Goal: Task Accomplishment & Management: Use online tool/utility

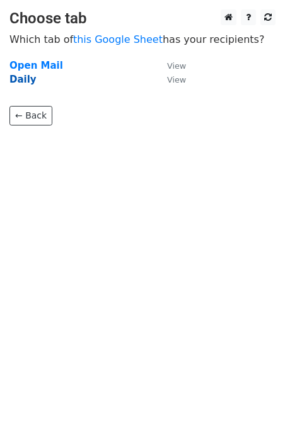
click at [29, 79] on strong "Daily" at bounding box center [22, 79] width 27 height 11
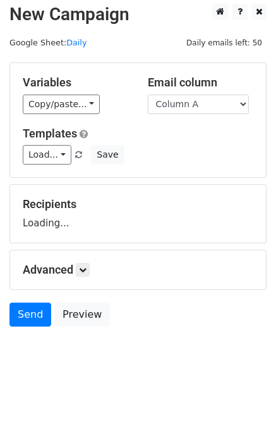
scroll to position [8, 0]
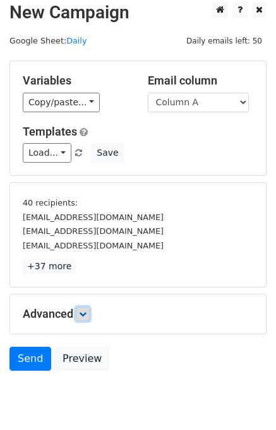
click at [86, 310] on icon at bounding box center [83, 314] width 8 height 8
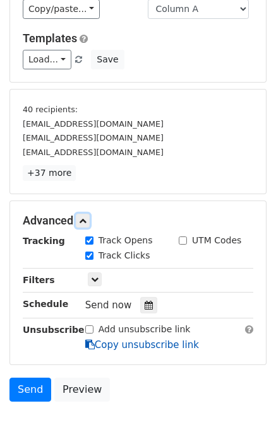
scroll to position [163, 0]
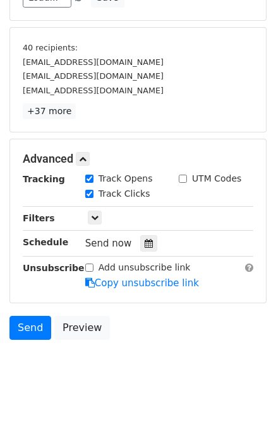
click at [151, 235] on div "Send now" at bounding box center [159, 243] width 148 height 17
click at [145, 239] on icon at bounding box center [148, 243] width 8 height 9
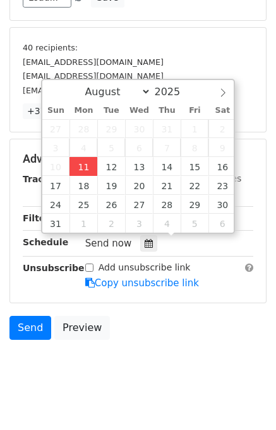
type input "2025-08-11 12:51"
type input "51"
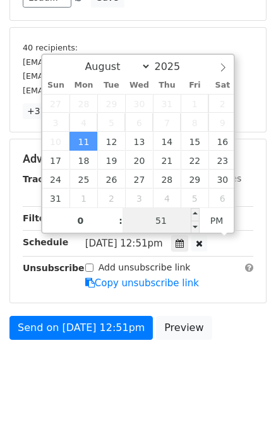
type input "12"
click at [143, 218] on input "51" at bounding box center [160, 220] width 77 height 25
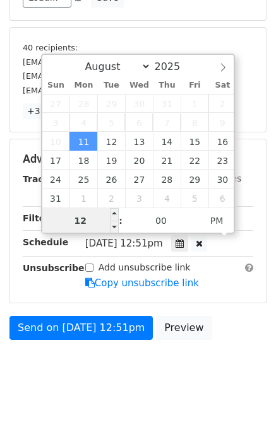
type input "51"
click at [93, 219] on input "12" at bounding box center [80, 220] width 77 height 25
click at [86, 220] on input "1" at bounding box center [80, 220] width 77 height 25
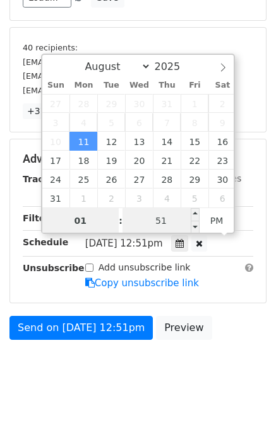
type input "01"
type input "2025-08-11 13:51"
click at [139, 221] on input "51" at bounding box center [160, 220] width 77 height 25
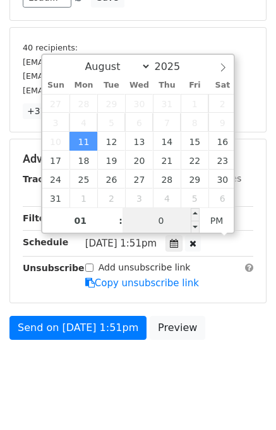
type input "00"
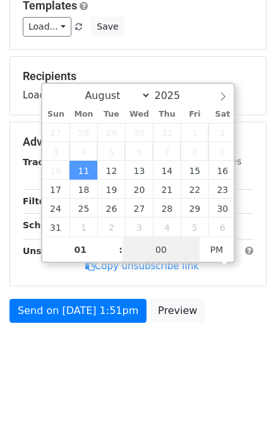
scroll to position [131, 0]
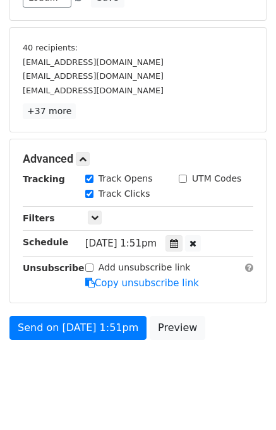
type input "2025-08-11 13:00"
click at [237, 334] on div "Send on Aug 11 at 1:51pm Preview" at bounding box center [138, 331] width 276 height 30
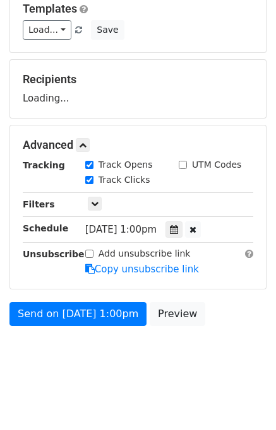
scroll to position [163, 0]
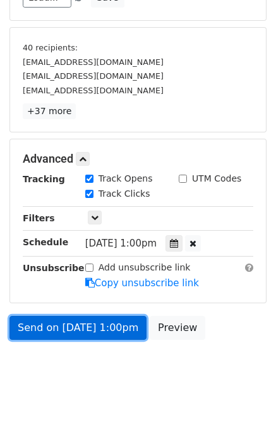
click at [74, 323] on link "Send on Aug 11 at 1:00pm" at bounding box center [77, 328] width 137 height 24
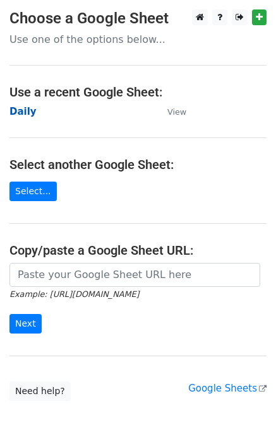
click at [25, 114] on strong "Daily" at bounding box center [22, 111] width 27 height 11
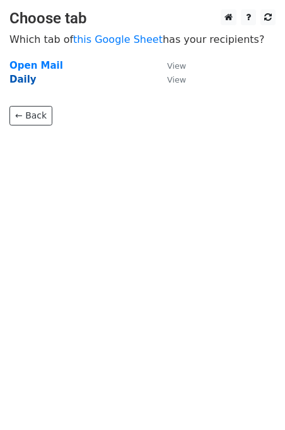
click at [23, 79] on strong "Daily" at bounding box center [22, 79] width 27 height 11
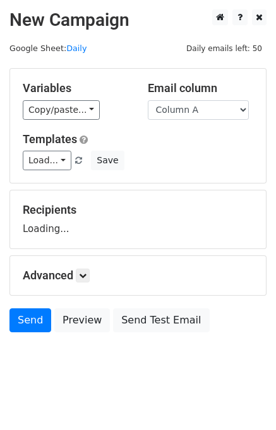
click at [195, 114] on select "Column A Column B Column C" at bounding box center [198, 110] width 101 height 20
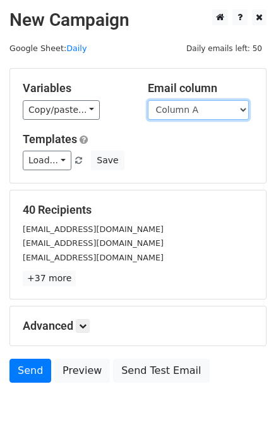
click at [197, 112] on select "Column A Column B Column C" at bounding box center [198, 110] width 101 height 20
select select "Column B"
click at [148, 100] on select "Column A Column B Column C" at bounding box center [198, 110] width 101 height 20
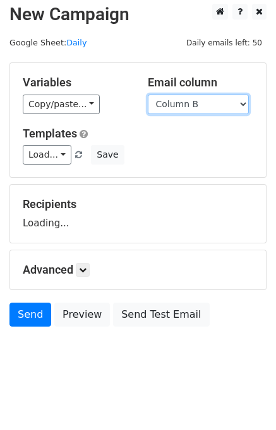
scroll to position [8, 0]
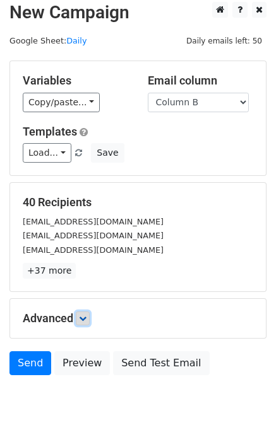
click at [87, 312] on link at bounding box center [83, 319] width 14 height 14
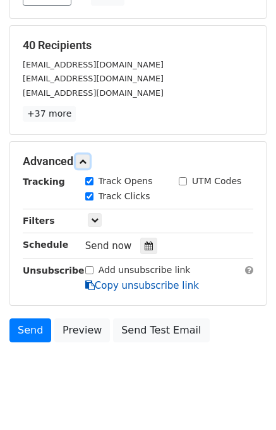
scroll to position [169, 0]
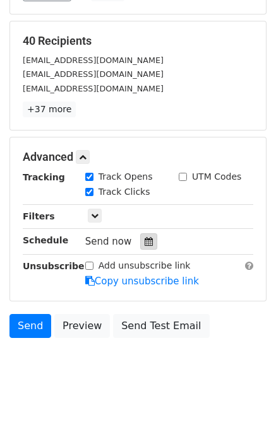
click at [144, 243] on icon at bounding box center [148, 241] width 8 height 9
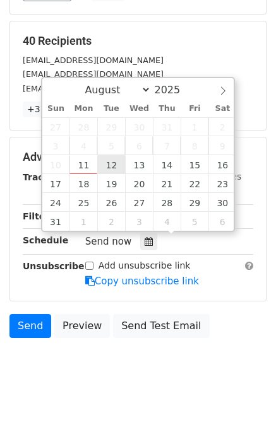
type input "2025-08-12 12:00"
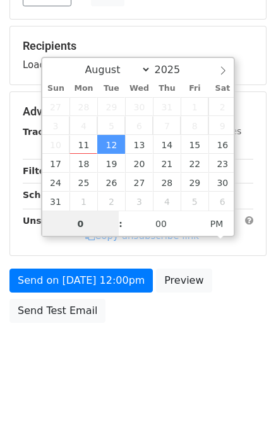
type input "02"
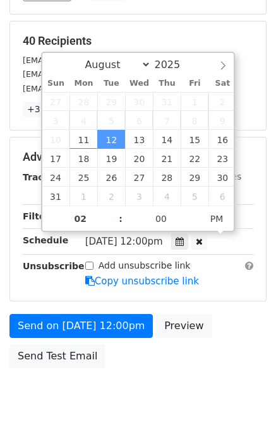
type input "2025-08-12 14:00"
click at [222, 331] on div "Send on Aug 12 at 12:00pm Preview Send Test Email" at bounding box center [138, 344] width 276 height 61
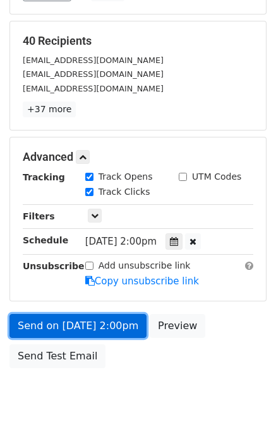
click at [98, 322] on link "Send on Aug 12 at 2:00pm" at bounding box center [77, 326] width 137 height 24
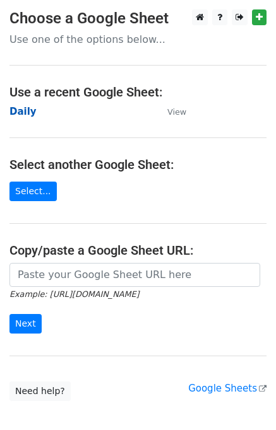
click at [22, 116] on strong "Daily" at bounding box center [22, 111] width 27 height 11
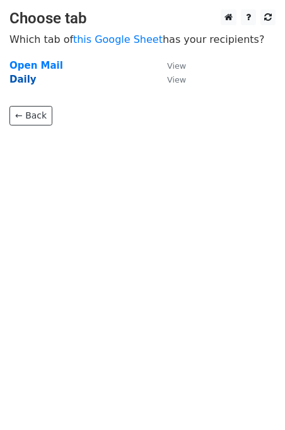
click at [28, 78] on strong "Daily" at bounding box center [22, 79] width 27 height 11
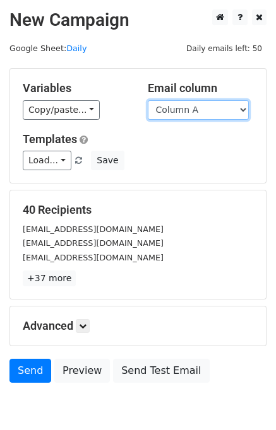
click at [201, 107] on select "Column A Column B Column C" at bounding box center [198, 110] width 101 height 20
select select "Column C"
click at [148, 100] on select "Column A Column B Column C" at bounding box center [198, 110] width 101 height 20
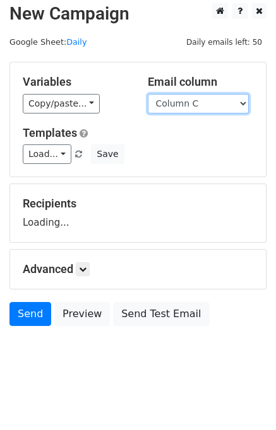
scroll to position [8, 0]
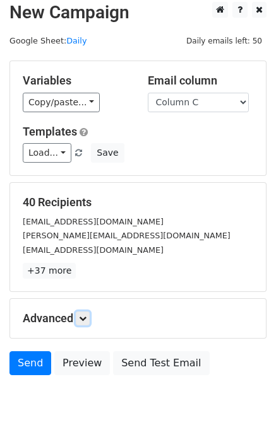
drag, startPoint x: 83, startPoint y: 313, endPoint x: 96, endPoint y: 307, distance: 14.7
click at [83, 315] on icon at bounding box center [83, 319] width 8 height 8
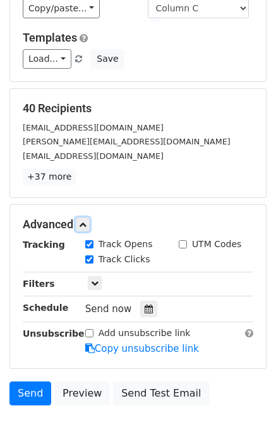
scroll to position [170, 0]
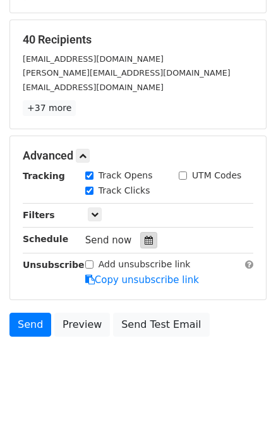
click at [144, 242] on icon at bounding box center [148, 240] width 8 height 9
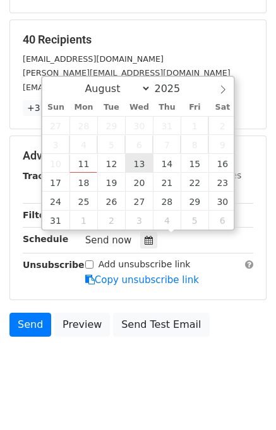
type input "2025-08-13 12:00"
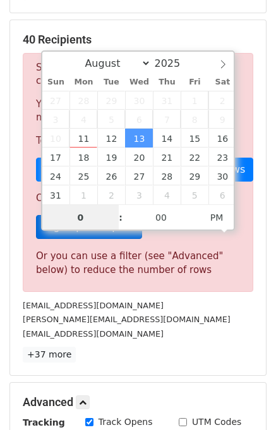
type input "03"
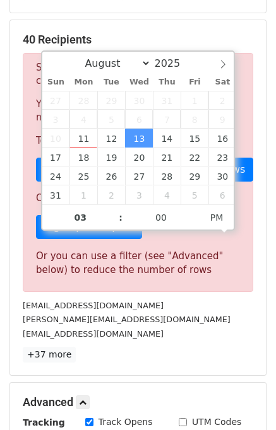
type input "2025-08-13 15:00"
click at [217, 333] on div "hello@chainforgood.org" at bounding box center [137, 334] width 249 height 15
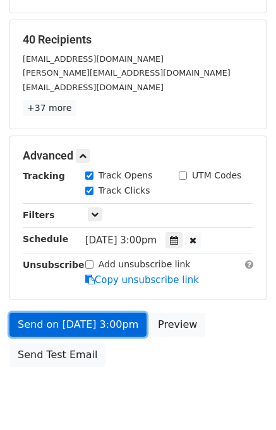
click at [78, 320] on link "Send on Aug 13 at 3:00pm" at bounding box center [77, 325] width 137 height 24
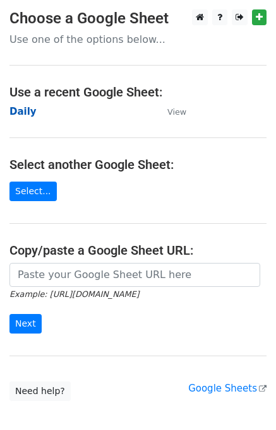
click at [23, 113] on strong "Daily" at bounding box center [22, 111] width 27 height 11
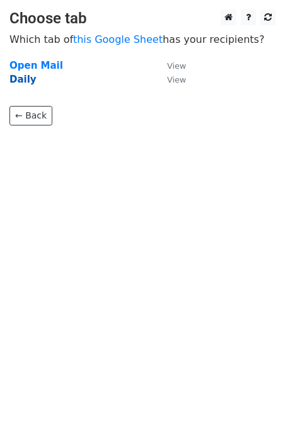
click at [25, 83] on strong "Daily" at bounding box center [22, 79] width 27 height 11
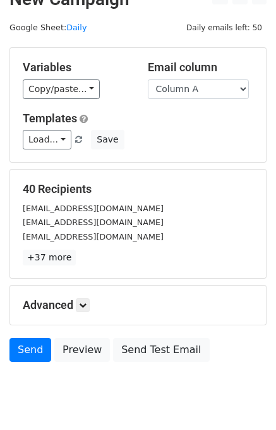
scroll to position [58, 0]
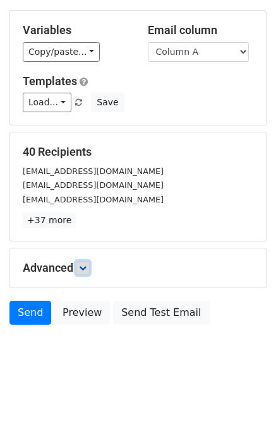
click at [90, 263] on link at bounding box center [83, 268] width 14 height 14
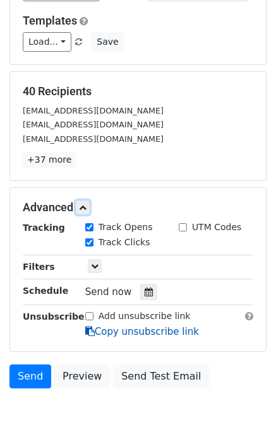
scroll to position [174, 0]
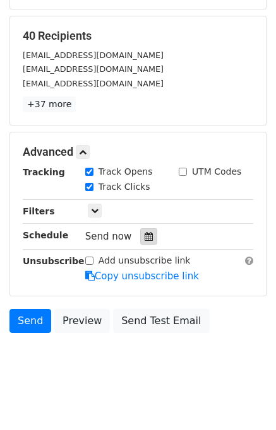
click at [144, 237] on icon at bounding box center [148, 236] width 8 height 9
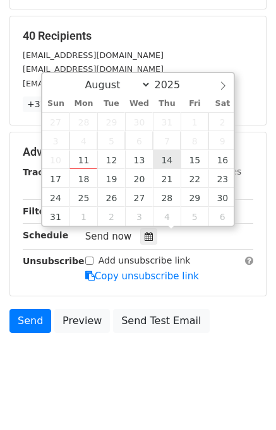
type input "2025-08-14 12:00"
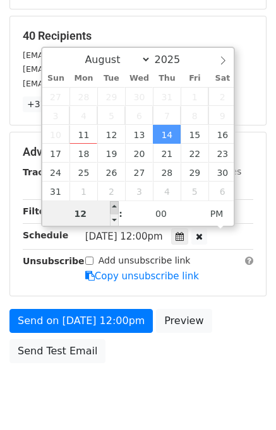
scroll to position [161, 0]
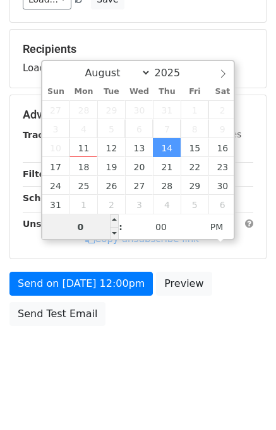
type input "04"
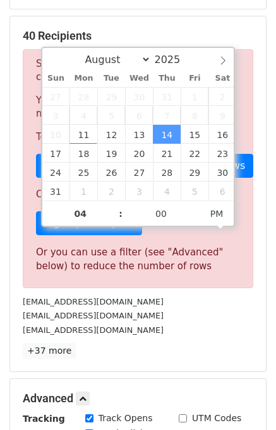
type input "2025-08-14 16:00"
click at [234, 334] on div "sales@rungudualie.com" at bounding box center [137, 330] width 249 height 15
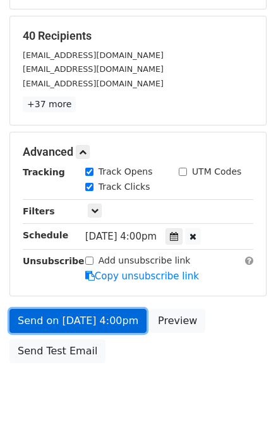
click at [59, 319] on link "Send on Aug 14 at 4:00pm" at bounding box center [77, 321] width 137 height 24
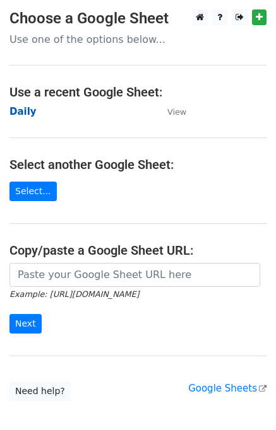
click at [25, 115] on strong "Daily" at bounding box center [22, 111] width 27 height 11
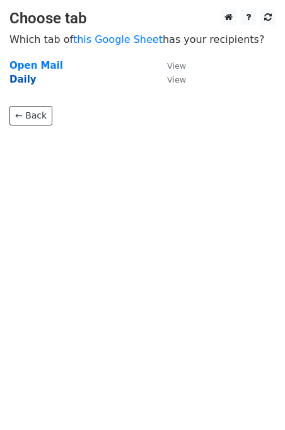
click at [27, 79] on strong "Daily" at bounding box center [22, 79] width 27 height 11
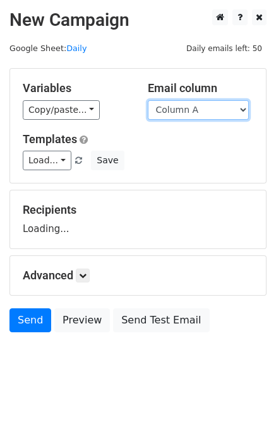
click at [183, 113] on select "Column A Column B Column C" at bounding box center [198, 110] width 101 height 20
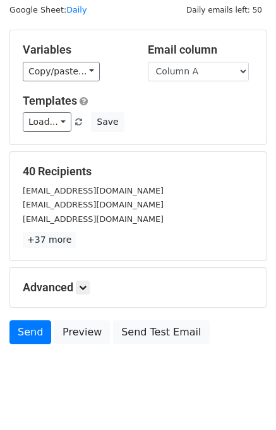
scroll to position [58, 0]
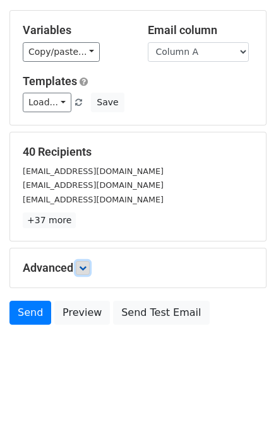
click at [81, 261] on link at bounding box center [83, 268] width 14 height 14
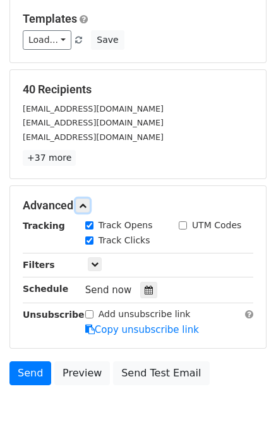
scroll to position [179, 0]
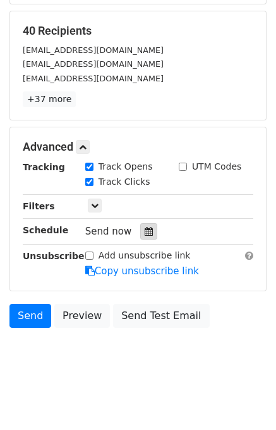
click at [144, 227] on icon at bounding box center [148, 231] width 8 height 9
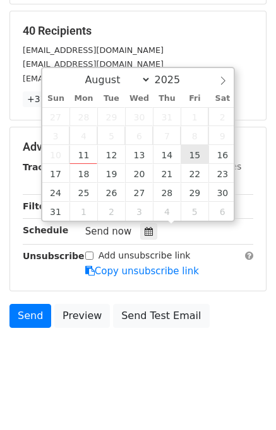
type input "[DATE] 12:00"
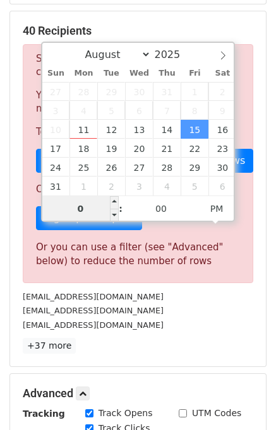
type input "05"
type input "[DATE] 17:00"
click at [189, 318] on div "[EMAIL_ADDRESS][DOMAIN_NAME]" at bounding box center [137, 325] width 249 height 15
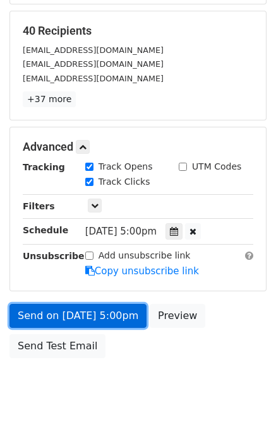
click at [95, 313] on link "Send on [DATE] 5:00pm" at bounding box center [77, 316] width 137 height 24
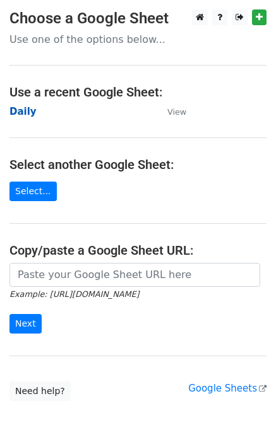
click at [20, 111] on strong "Daily" at bounding box center [22, 111] width 27 height 11
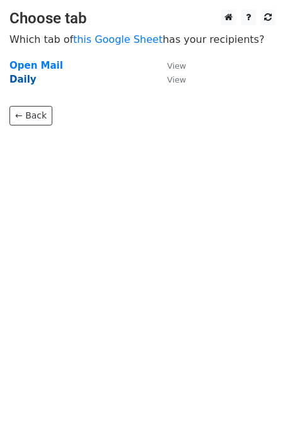
click at [20, 81] on strong "Daily" at bounding box center [22, 79] width 27 height 11
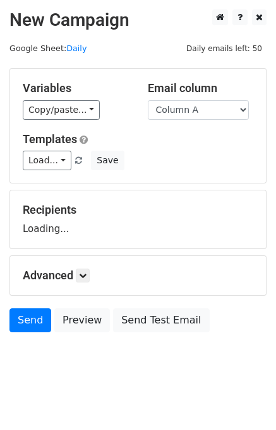
select select "Column C"
click at [148, 100] on select "Column A Column B Column C" at bounding box center [198, 110] width 101 height 20
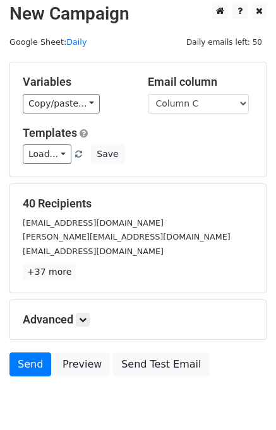
scroll to position [8, 0]
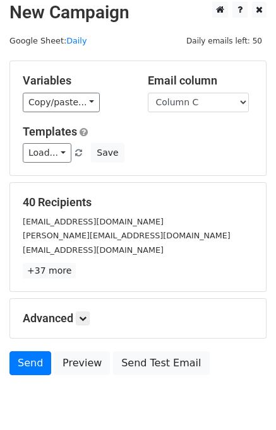
click at [88, 324] on h5 "Advanced" at bounding box center [138, 319] width 230 height 14
click at [88, 324] on link at bounding box center [83, 319] width 14 height 14
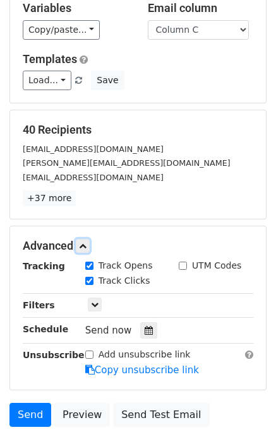
scroll to position [182, 0]
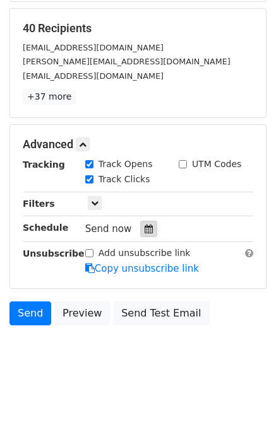
click at [144, 226] on icon at bounding box center [148, 229] width 8 height 9
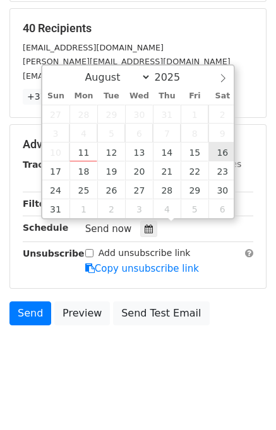
type input "[DATE] 12:00"
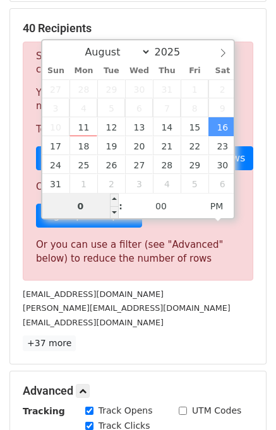
type input "06"
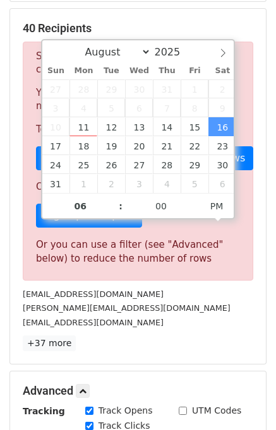
type input "2025-08-16 18:00"
click at [198, 341] on p "+37 more" at bounding box center [138, 344] width 230 height 16
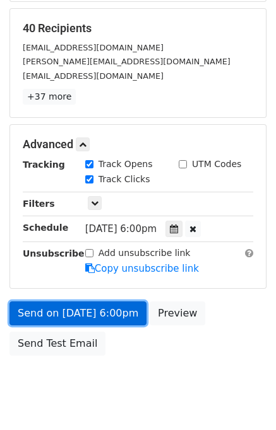
click at [75, 308] on link "Send on Aug 16 at 6:00pm" at bounding box center [77, 313] width 137 height 24
